Goal: Task Accomplishment & Management: Use online tool/utility

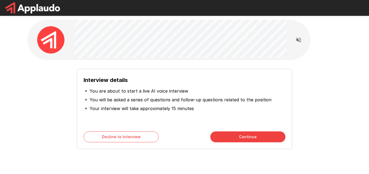
click at [90, 91] on p "You are about to start a live AI voice interview" at bounding box center [139, 91] width 99 height 7
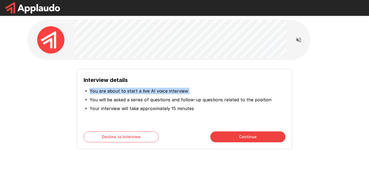
click at [90, 91] on p "You are about to start a live AI voice interview" at bounding box center [139, 91] width 99 height 7
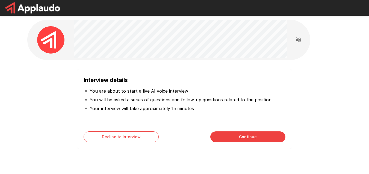
click at [114, 102] on p "You will be asked a series of questions and follow-up questions related to the …" at bounding box center [181, 99] width 182 height 7
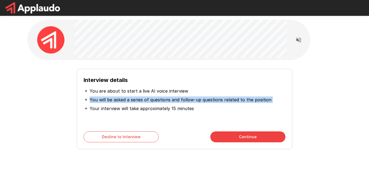
click at [114, 102] on p "You will be asked a series of questions and follow-up questions related to the …" at bounding box center [181, 99] width 182 height 7
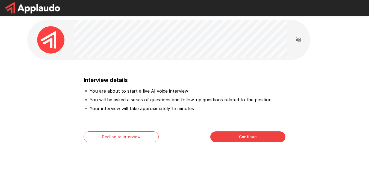
click at [126, 109] on p "Your interview will take approximately 15 minutes" at bounding box center [142, 108] width 104 height 7
